Goal: Contribute content: Add original content to the website for others to see

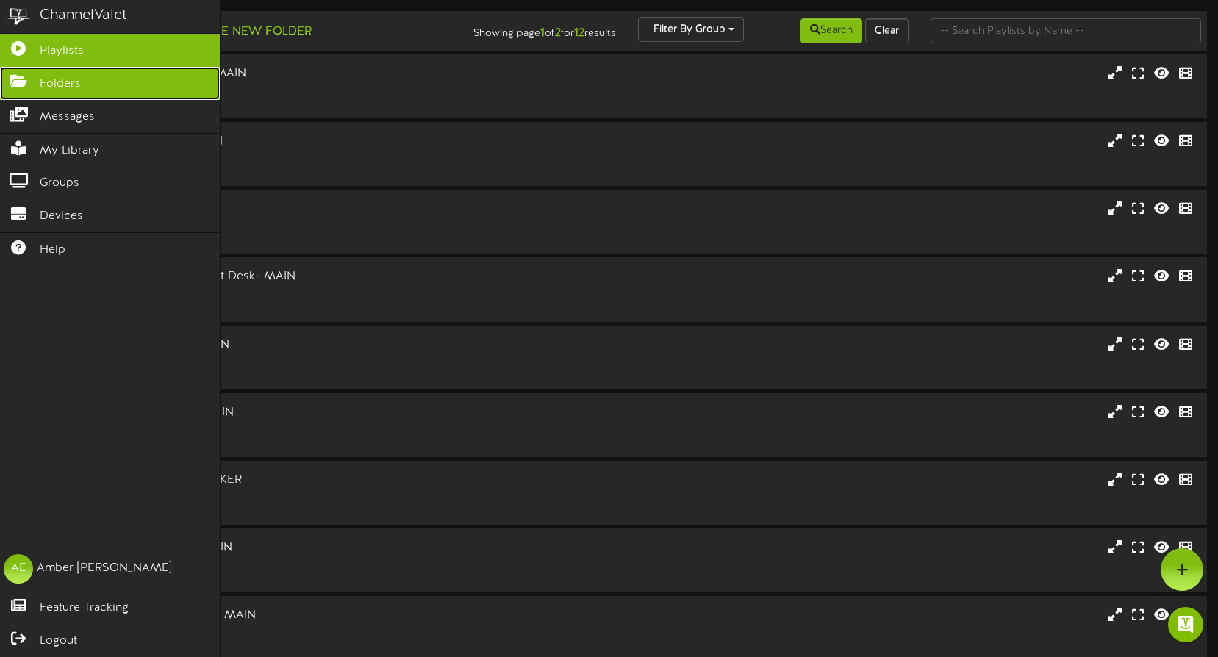
click at [15, 84] on icon at bounding box center [18, 79] width 37 height 11
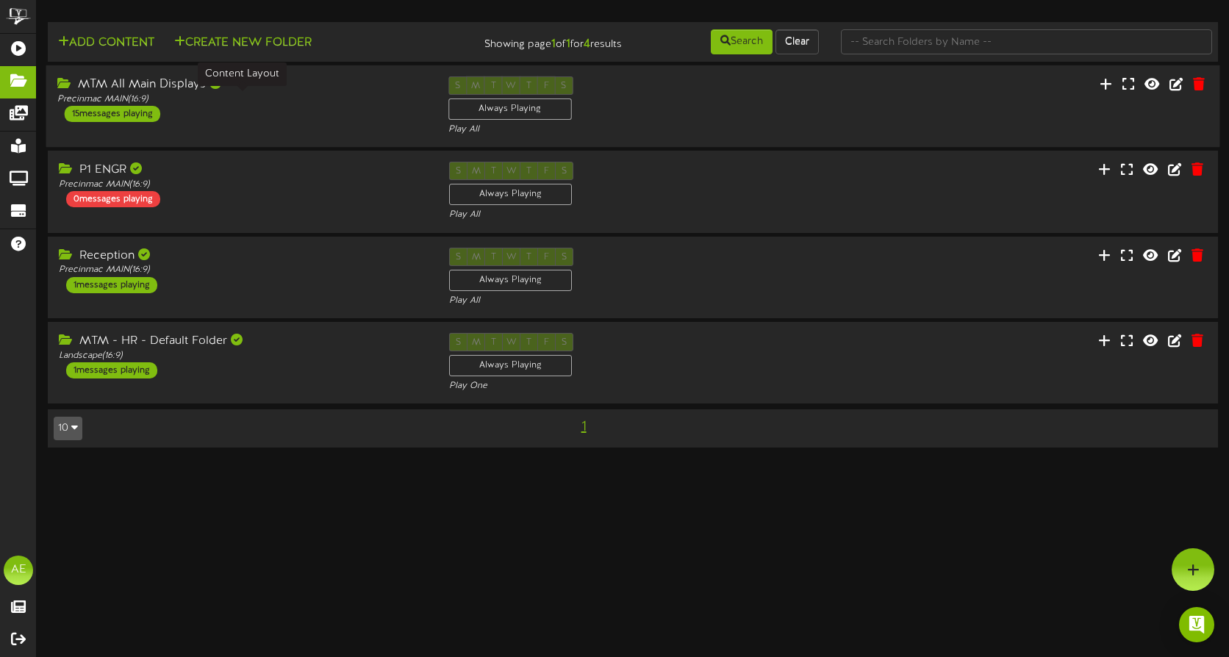
click at [334, 102] on div "Precinmac MAIN ( 16:9 )" at bounding box center [241, 99] width 369 height 12
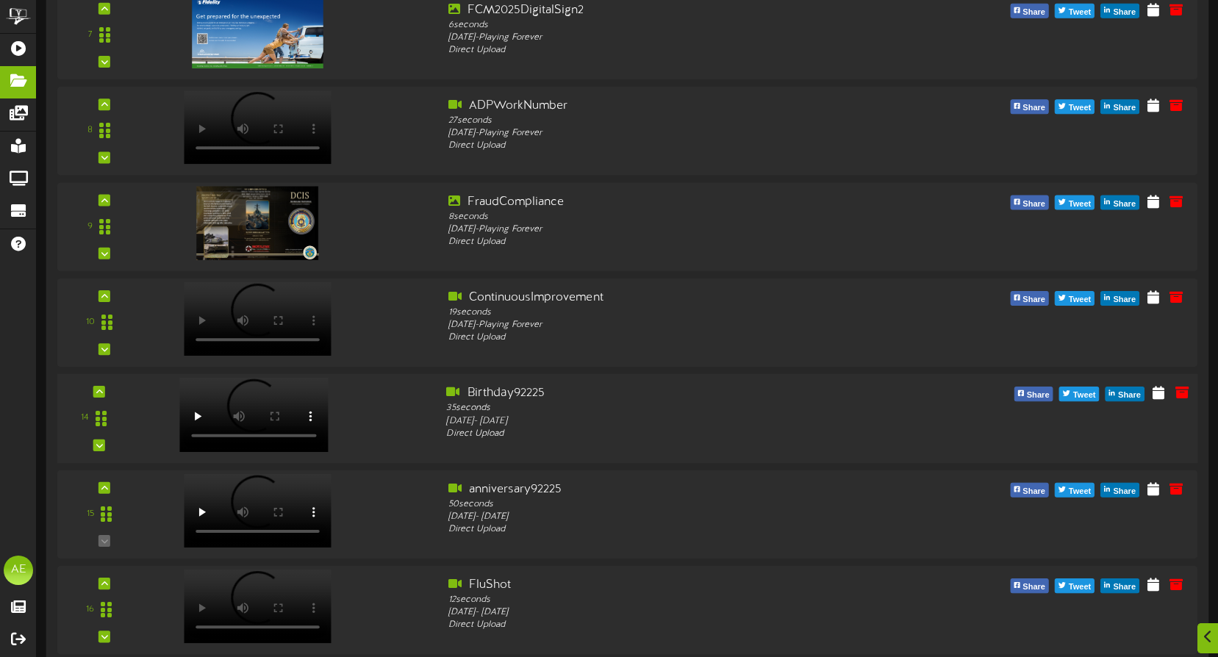
scroll to position [1176, 0]
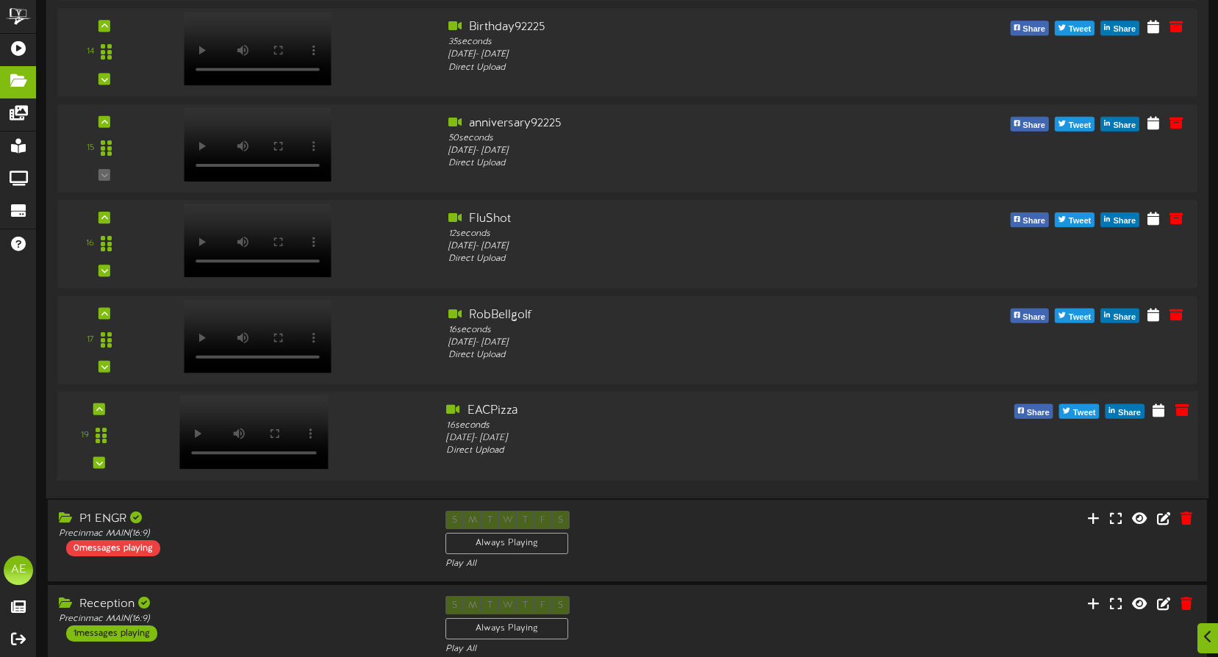
click at [383, 434] on div at bounding box center [292, 428] width 288 height 52
click at [1159, 411] on icon at bounding box center [1158, 409] width 14 height 16
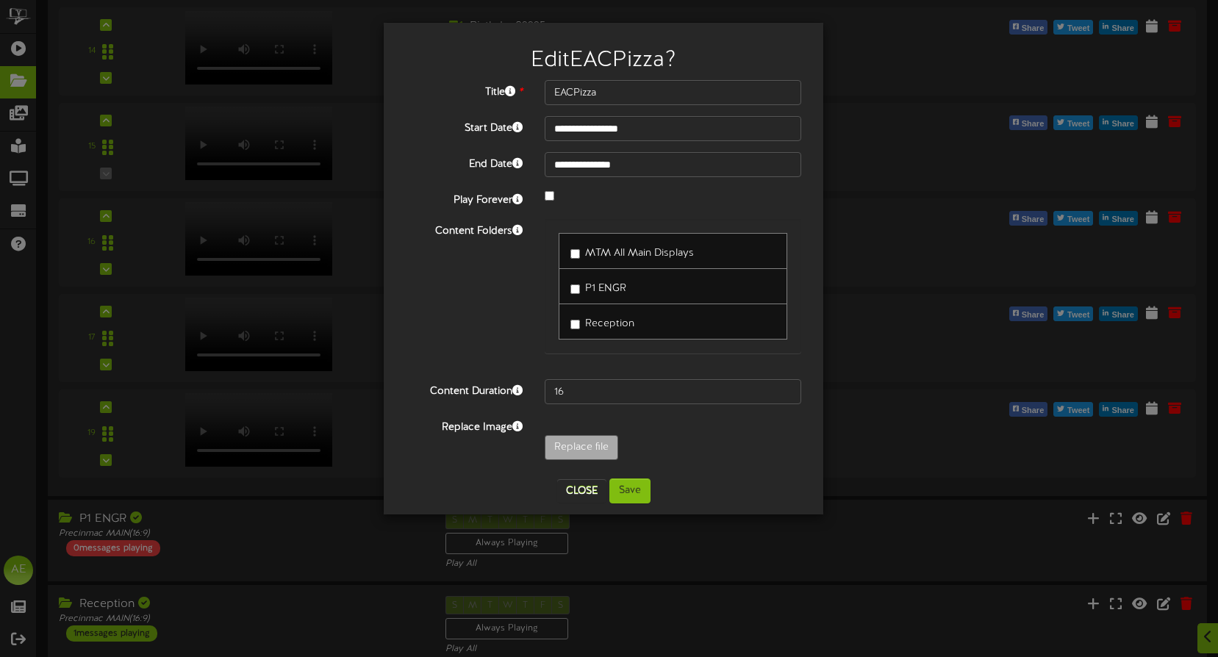
type input "**********"
type input "YellowandBlackPizzaMakingRecipe169Video"
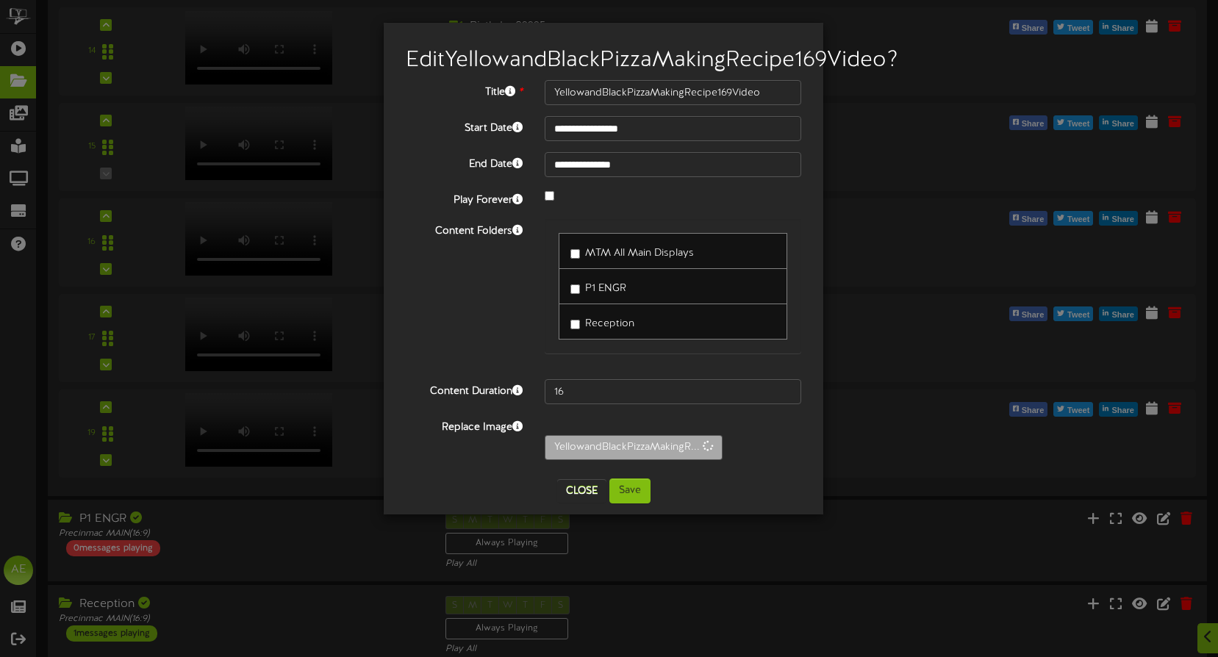
type input "21"
click at [580, 503] on button "Close" at bounding box center [581, 491] width 49 height 24
type input "EACPizza"
type input "16"
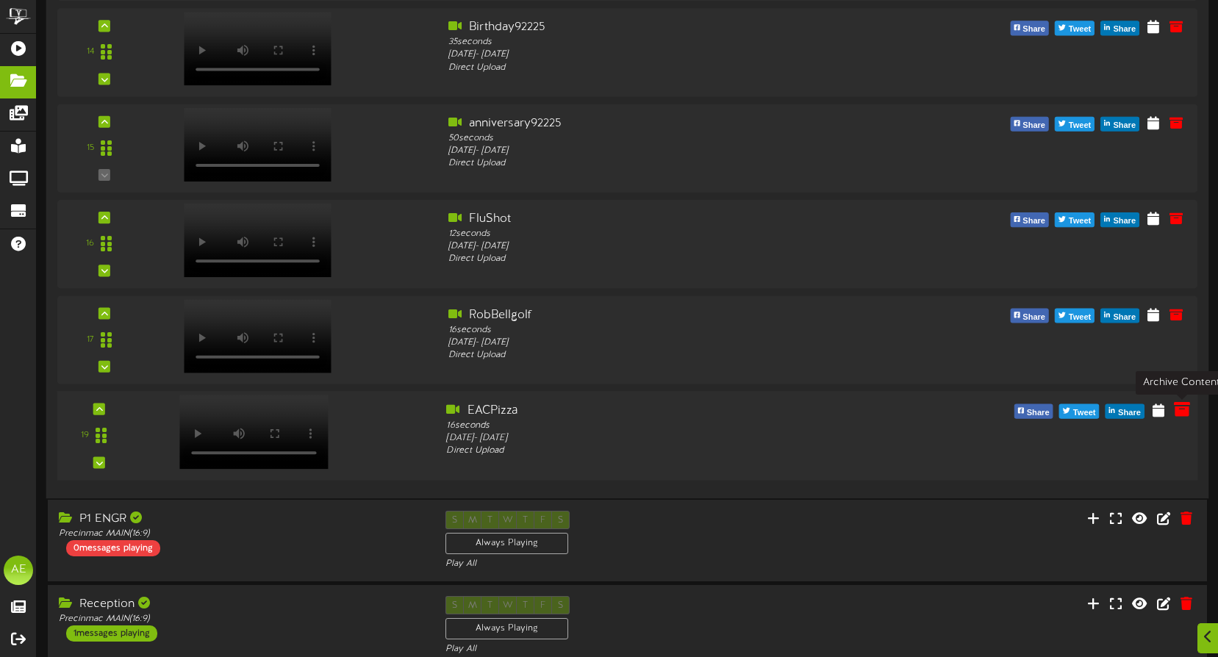
click at [1178, 410] on icon at bounding box center [1181, 409] width 16 height 16
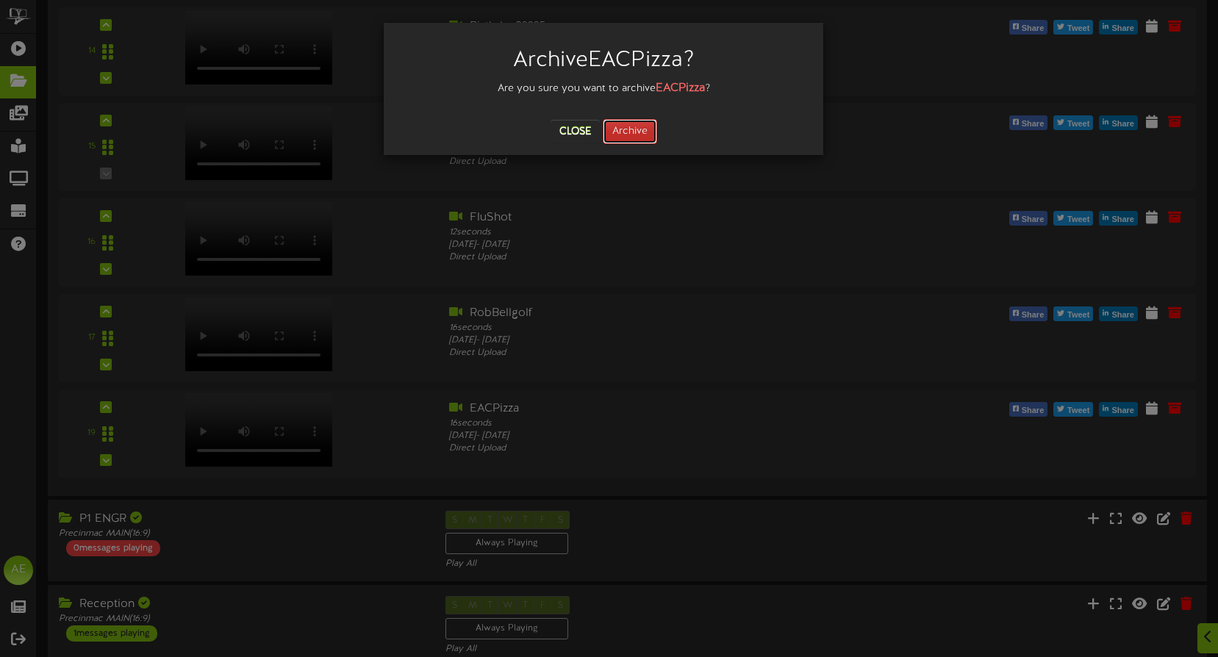
click at [626, 134] on button "Archive" at bounding box center [630, 131] width 54 height 25
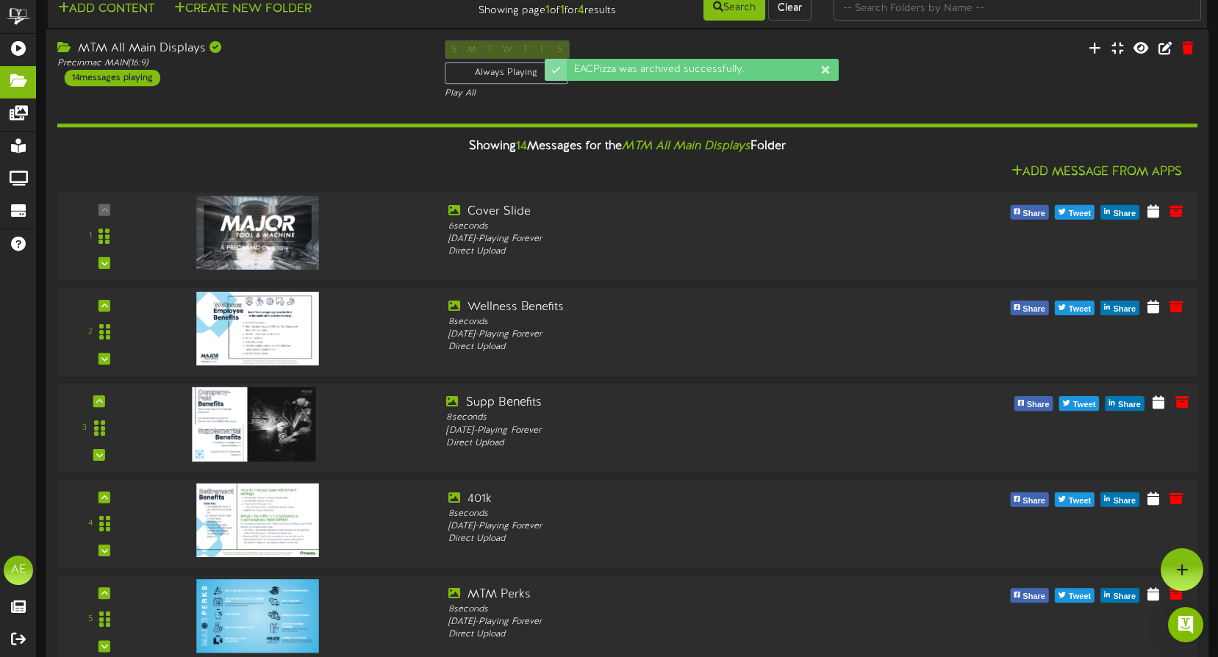
scroll to position [0, 0]
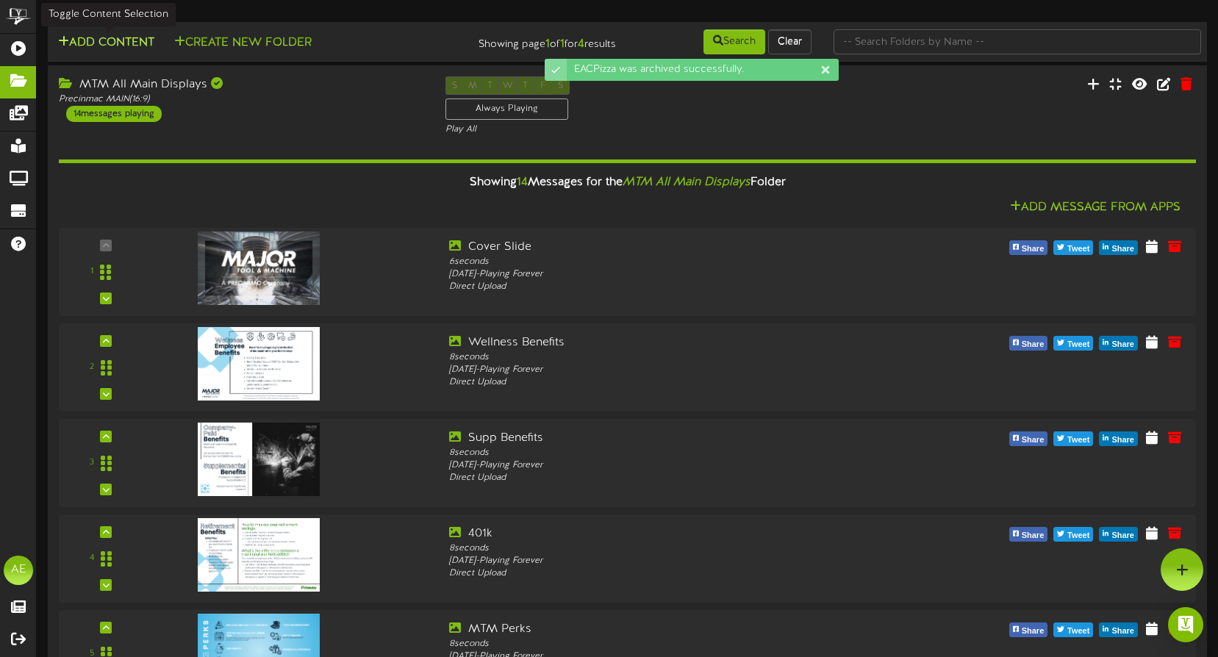
click at [118, 39] on button "Add Content" at bounding box center [106, 43] width 105 height 18
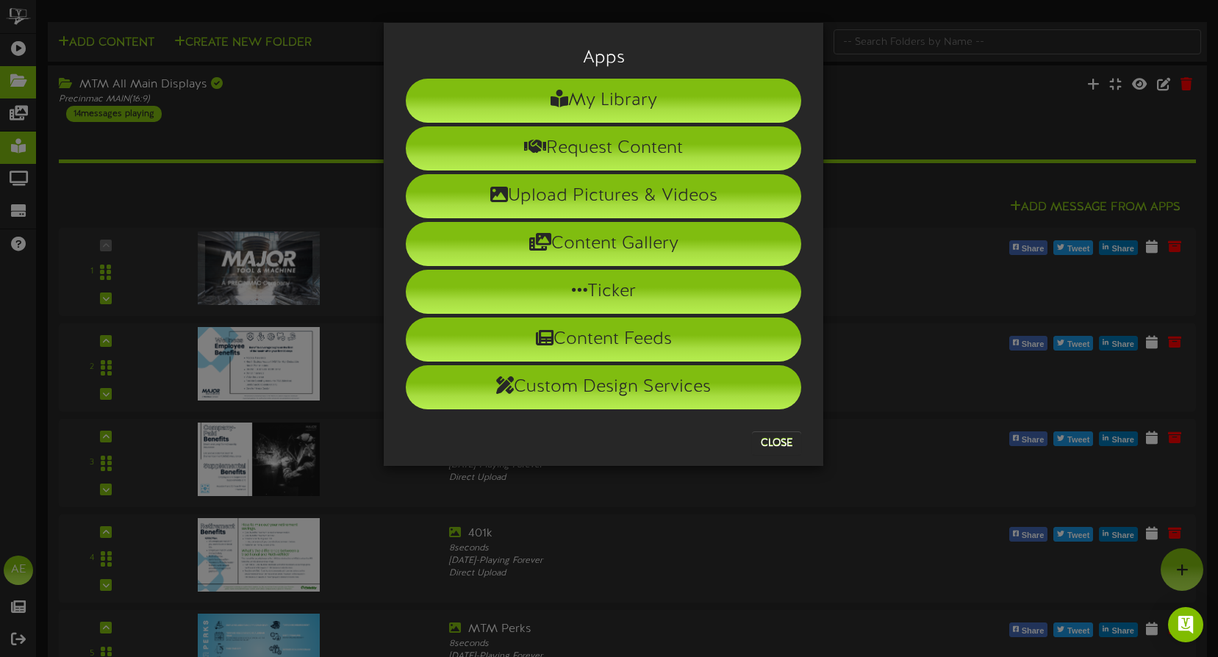
drag, startPoint x: 628, startPoint y: 196, endPoint x: 0, endPoint y: 134, distance: 630.6
click at [627, 196] on li "Upload Pictures & Videos" at bounding box center [603, 196] width 395 height 44
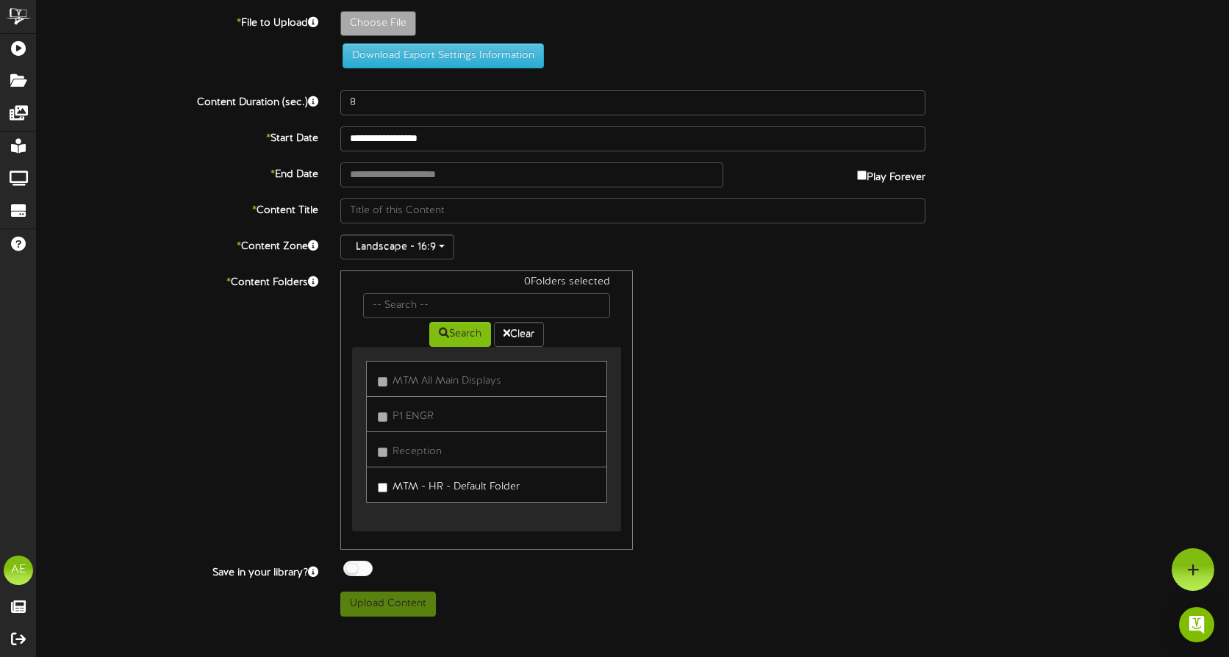
type input "**********"
type input "EACPIZZAUPDATE"
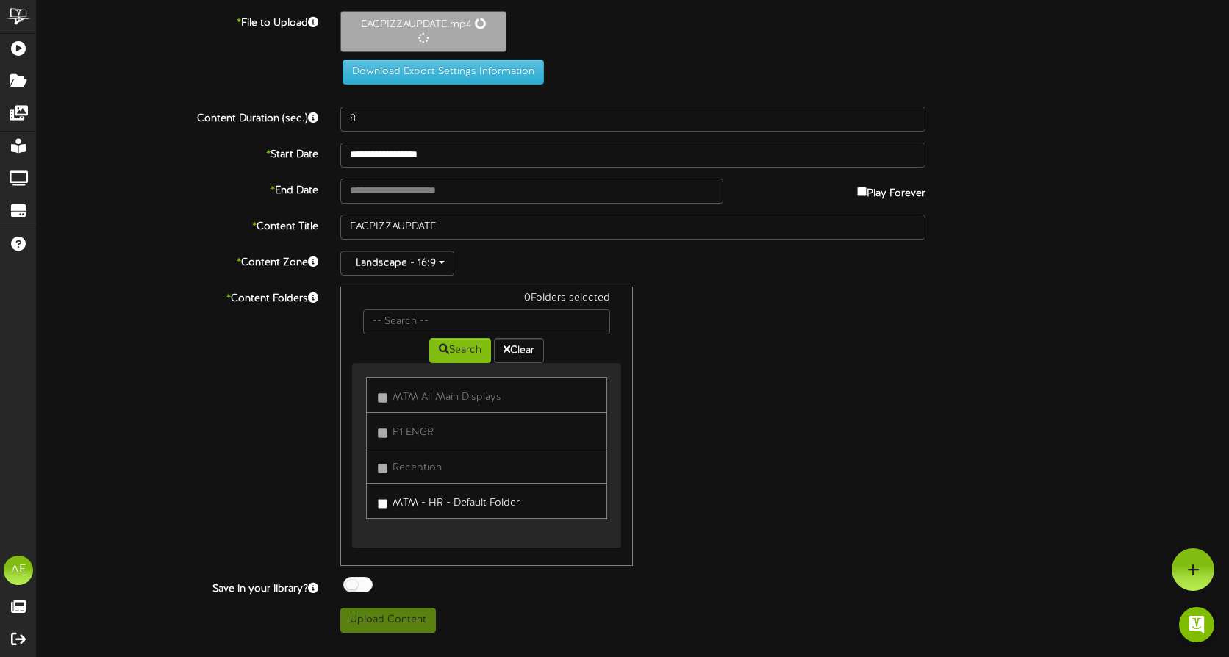
type input "21"
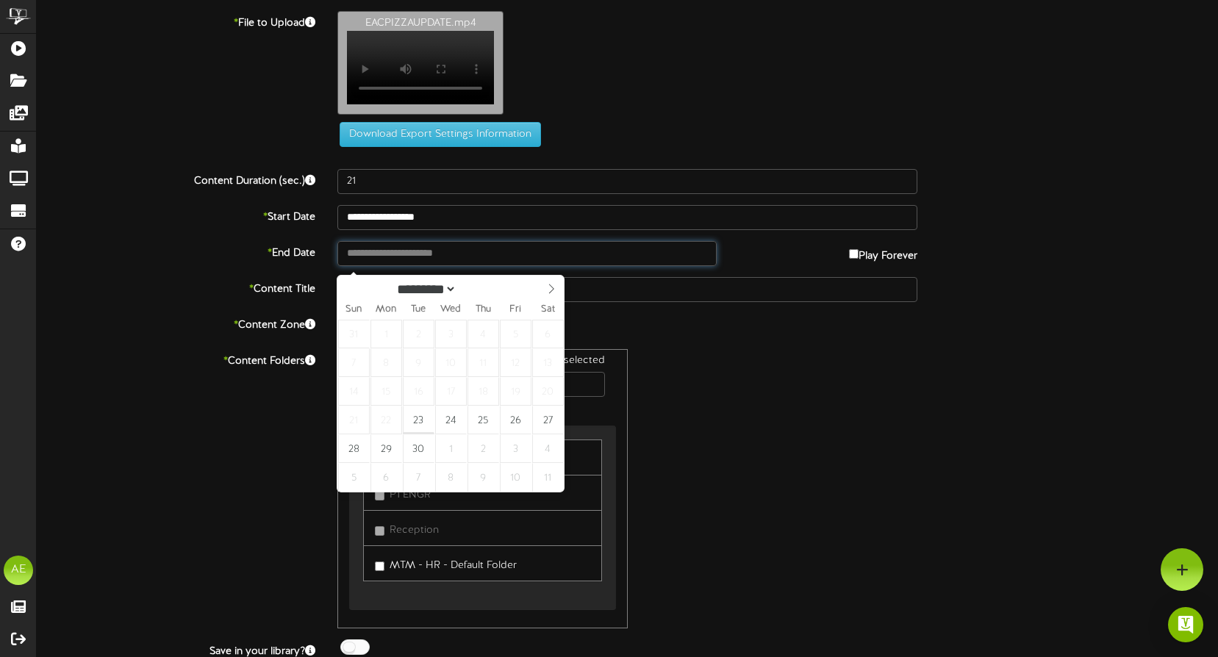
click at [422, 263] on input "text" at bounding box center [526, 253] width 379 height 25
type input "**********"
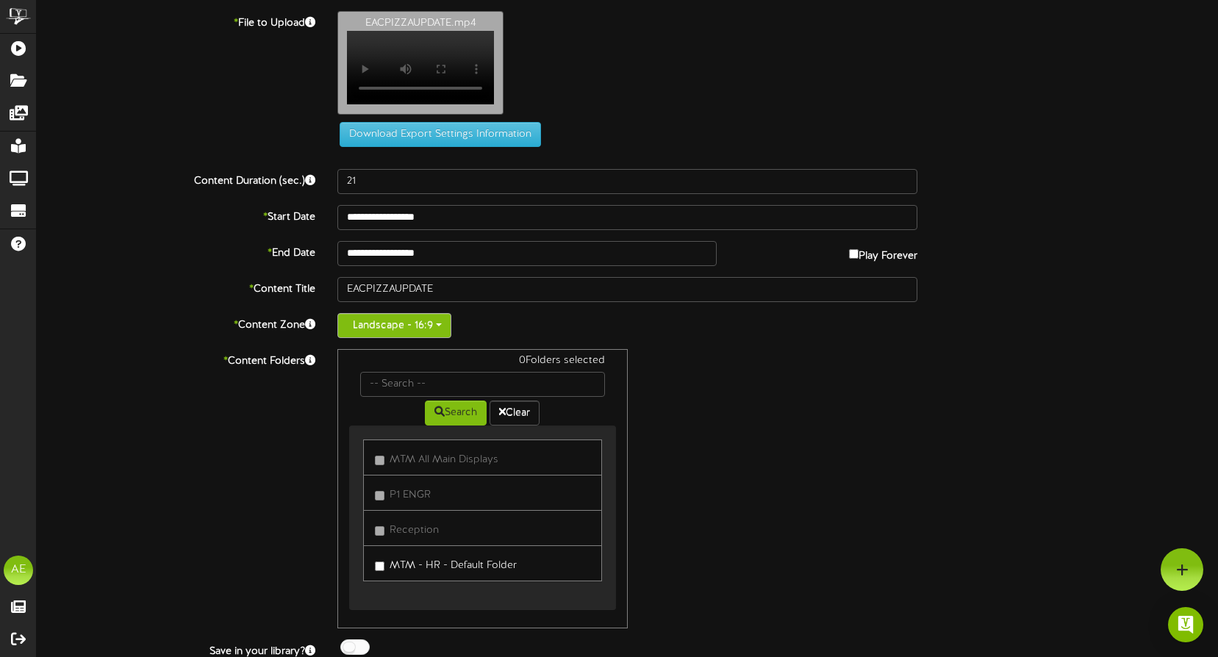
click at [440, 338] on button "Landscape - 16:9" at bounding box center [394, 325] width 114 height 25
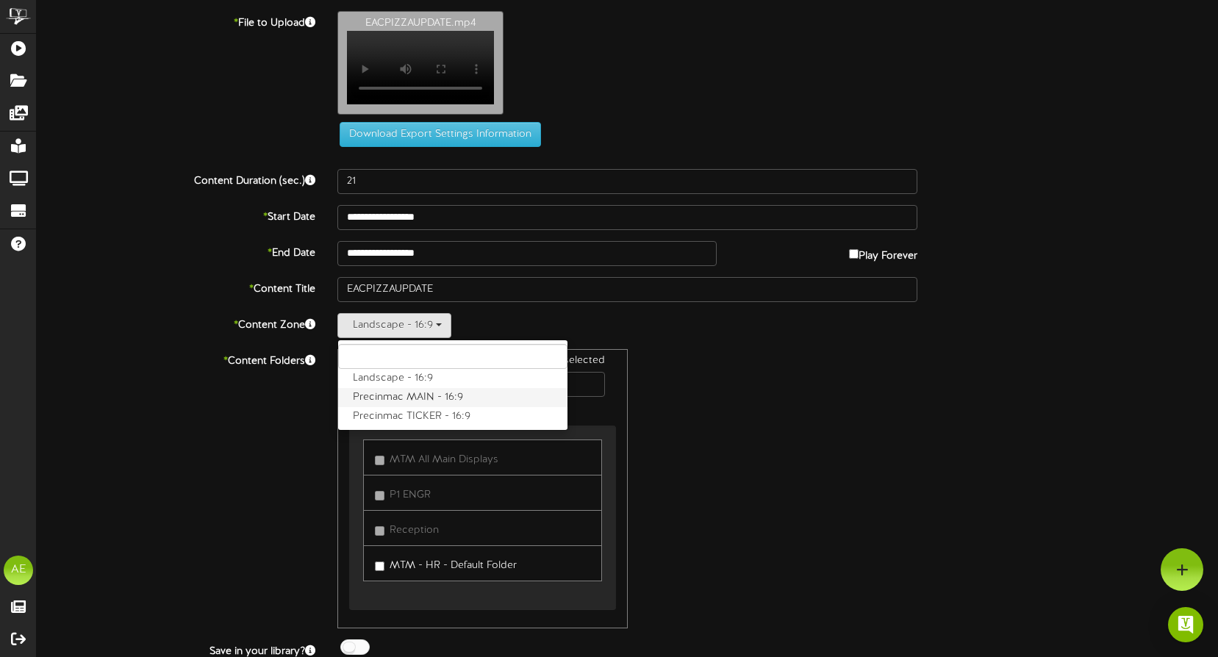
click at [453, 403] on label "Precinmac MAIN - 16:9" at bounding box center [452, 397] width 229 height 19
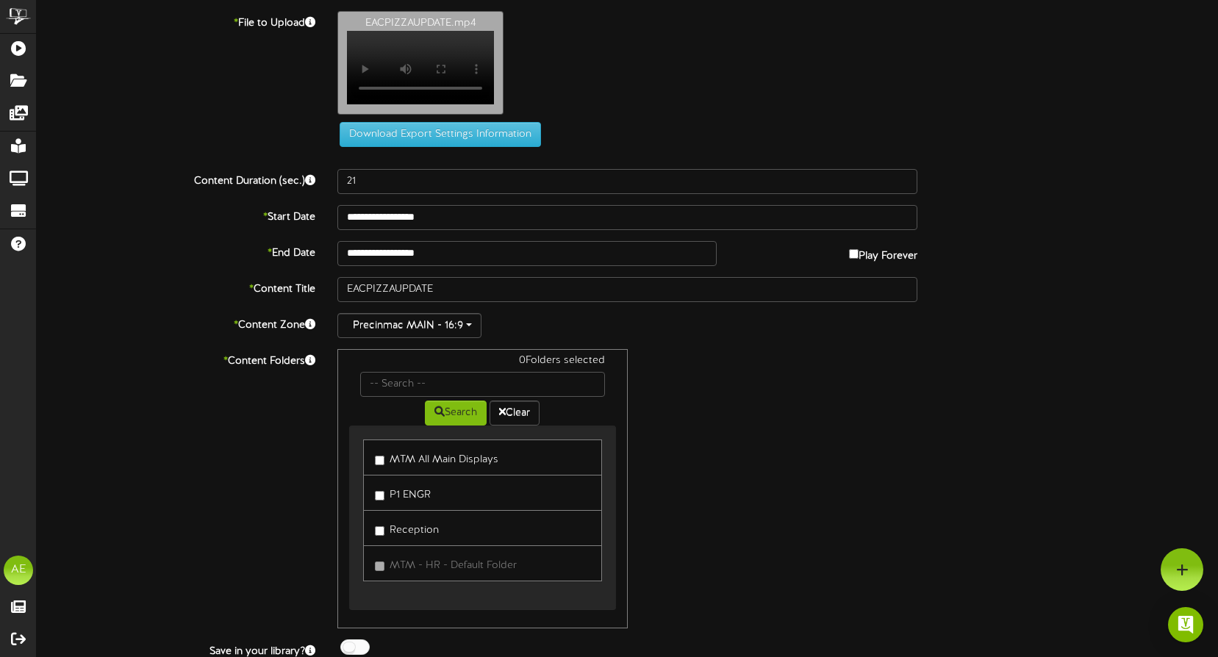
click at [428, 465] on label "MTM All Main Displays" at bounding box center [436, 457] width 123 height 20
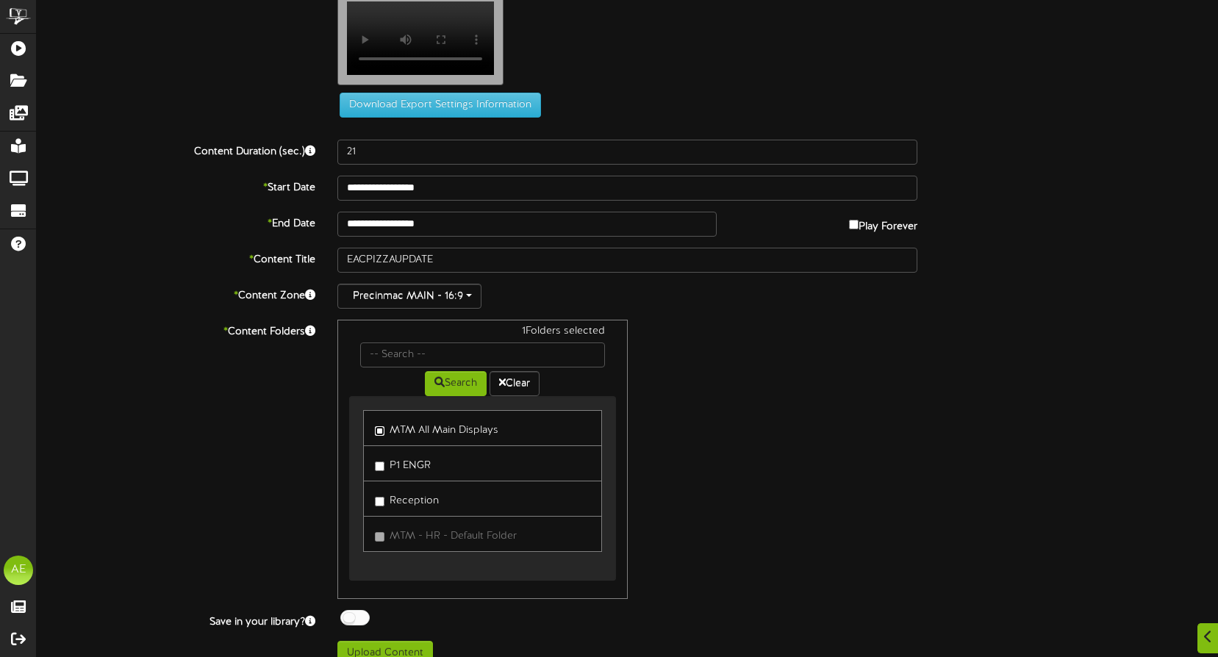
scroll to position [57, 0]
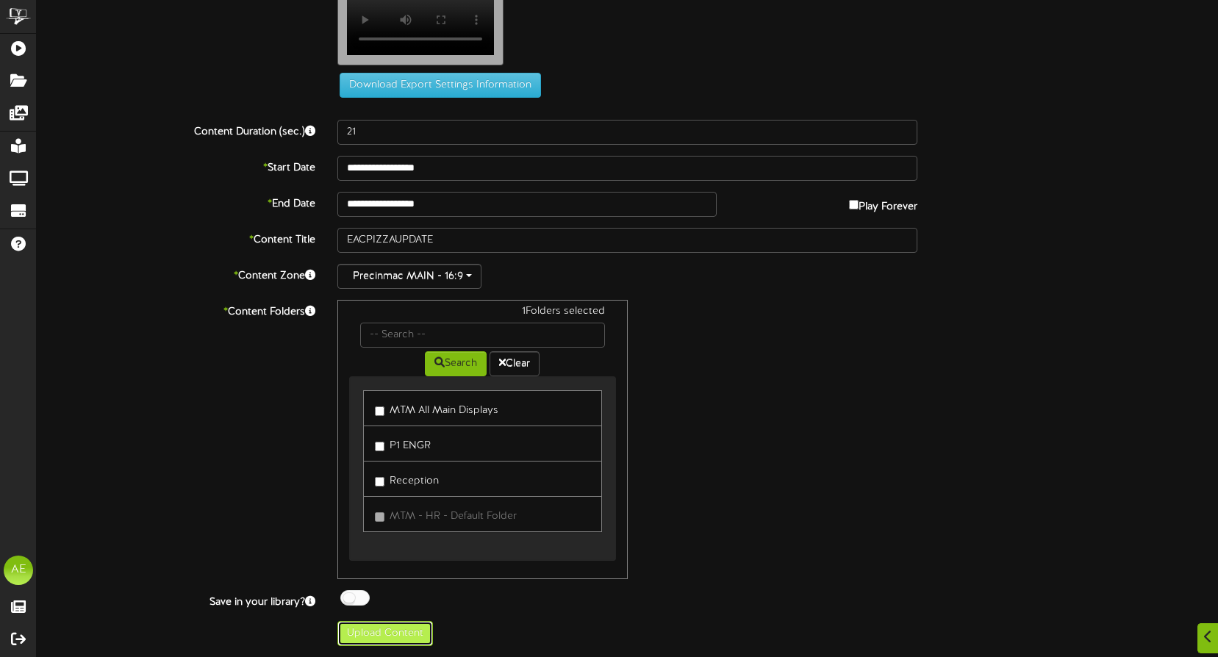
drag, startPoint x: 392, startPoint y: 633, endPoint x: 1209, endPoint y: 589, distance: 817.5
click at [400, 632] on button "Upload Content" at bounding box center [385, 633] width 96 height 25
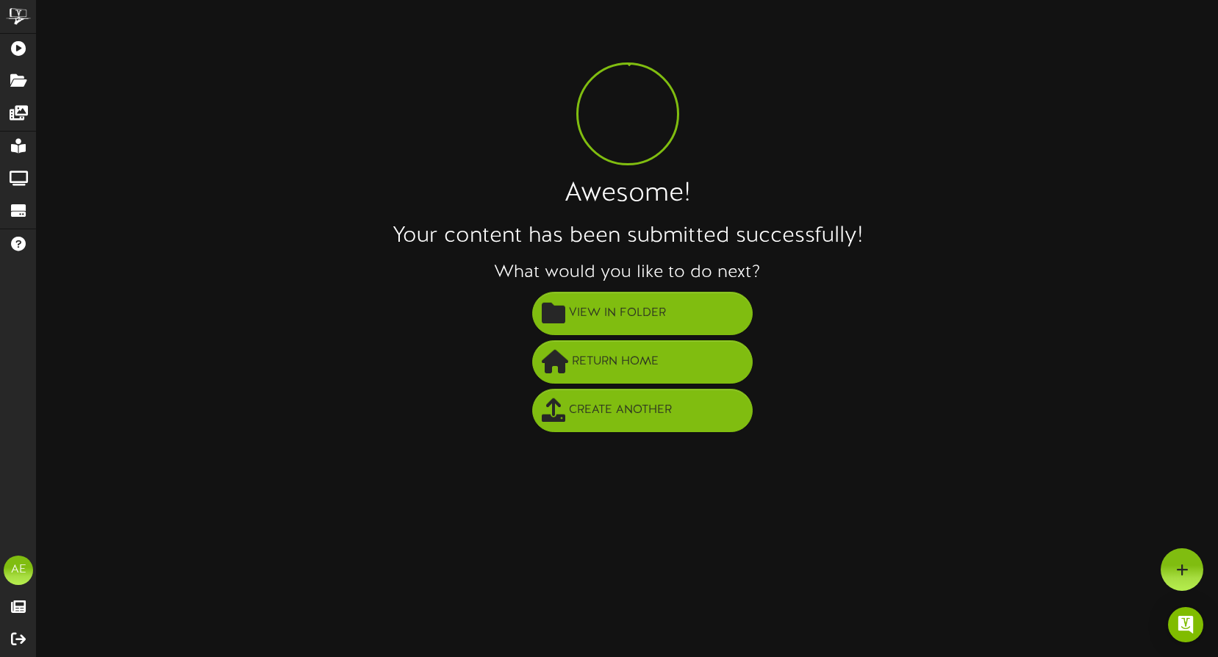
scroll to position [0, 0]
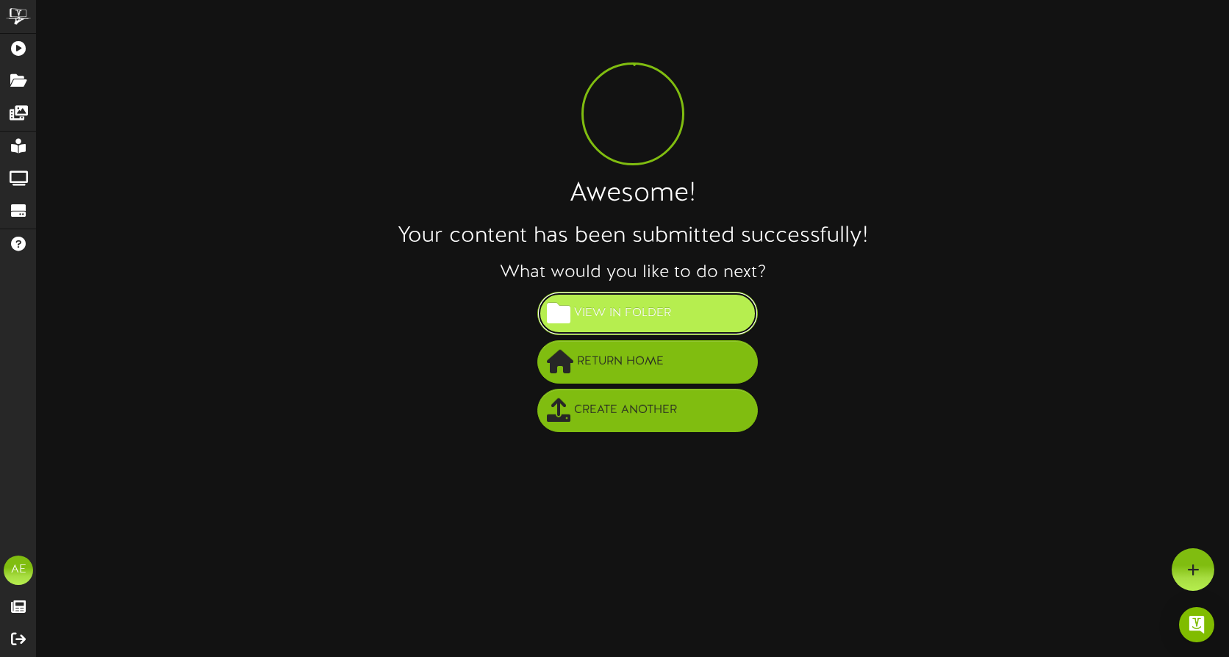
click at [658, 312] on span "View in Folder" at bounding box center [622, 313] width 104 height 24
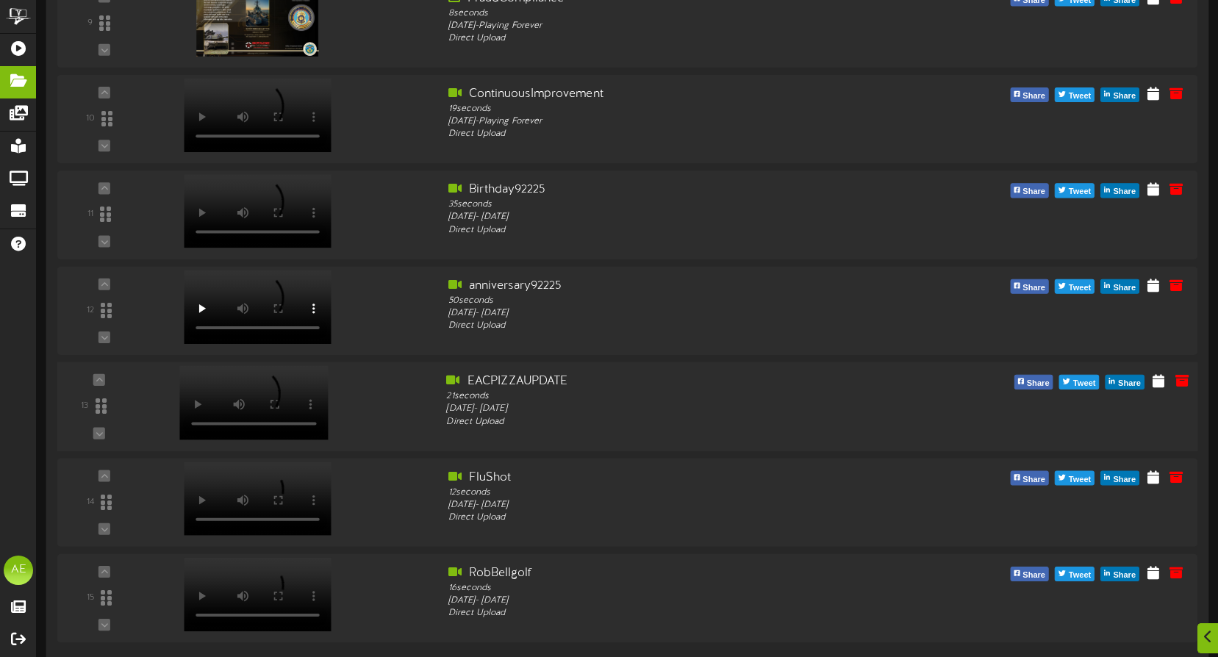
scroll to position [1018, 0]
